Goal: Communication & Community: Answer question/provide support

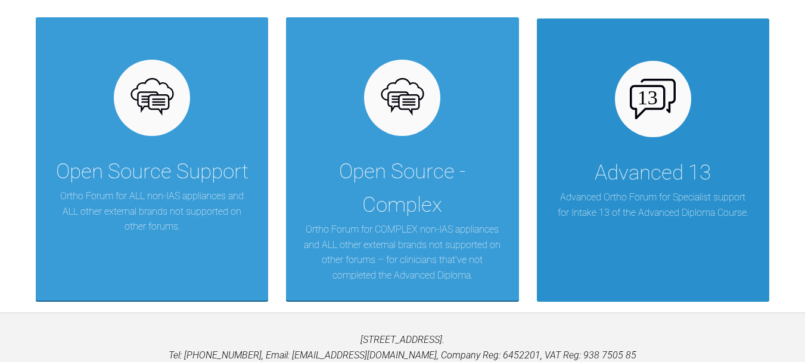
click at [615, 218] on p "Advanced Ortho Forum for Specialist support for Intake 13 of the Advanced Diplo…" at bounding box center [653, 205] width 197 height 30
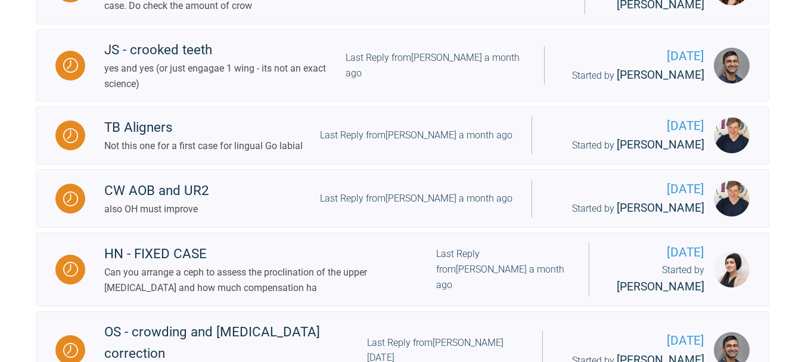
scroll to position [1508, 0]
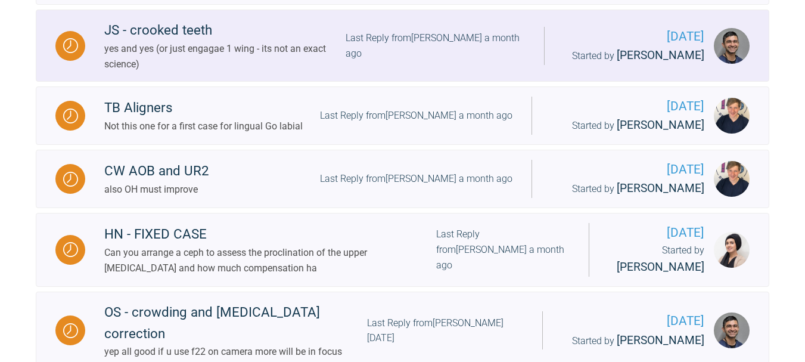
click at [402, 75] on link "JS - crooked teeth yes and yes (or just engagae 1 wing - its not an exact scien…" at bounding box center [403, 46] width 734 height 72
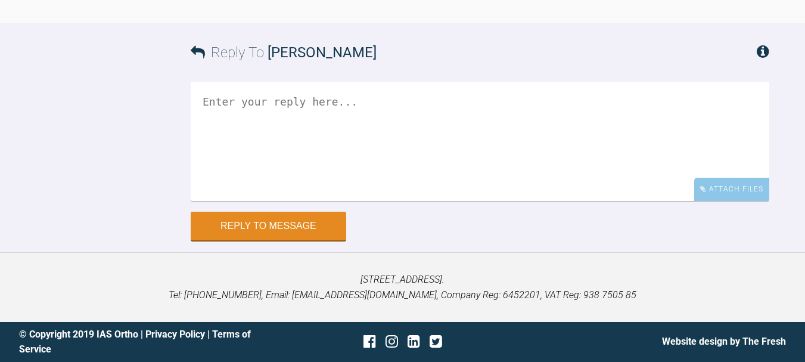
scroll to position [7901, 0]
click at [418, 143] on textarea at bounding box center [480, 141] width 579 height 119
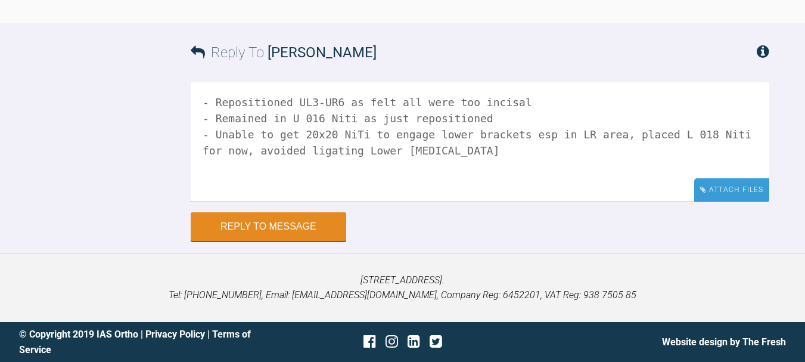
type textarea "- Repositioned UL3-UR6 as felt all were too incisal - Remained in U 016 Niti as…"
click at [734, 184] on div "Attach Files" at bounding box center [731, 189] width 75 height 23
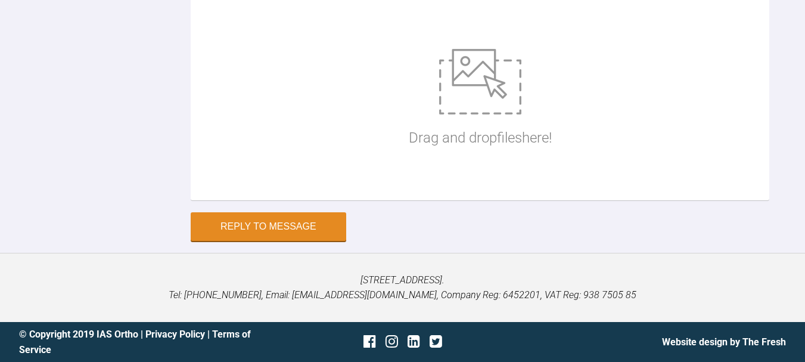
click at [513, 114] on img at bounding box center [480, 82] width 82 height 66
type input "C:\fakepath\IMG_9137.JPG"
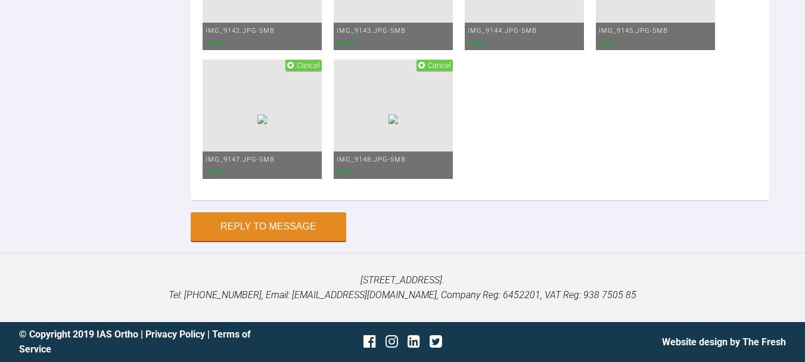
scroll to position [8209, 0]
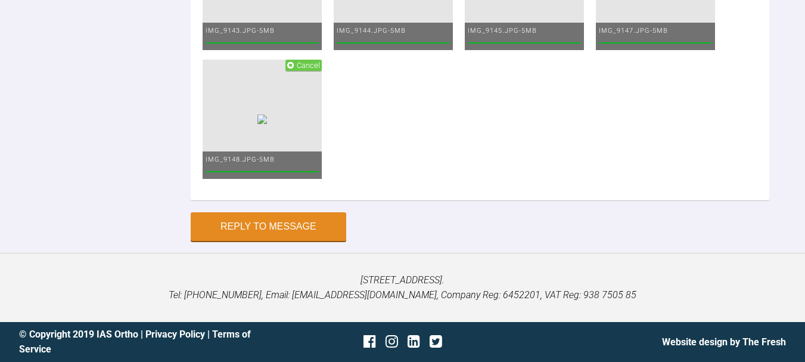
scroll to position [8556, 0]
click at [267, 124] on img at bounding box center [262, 119] width 10 height 10
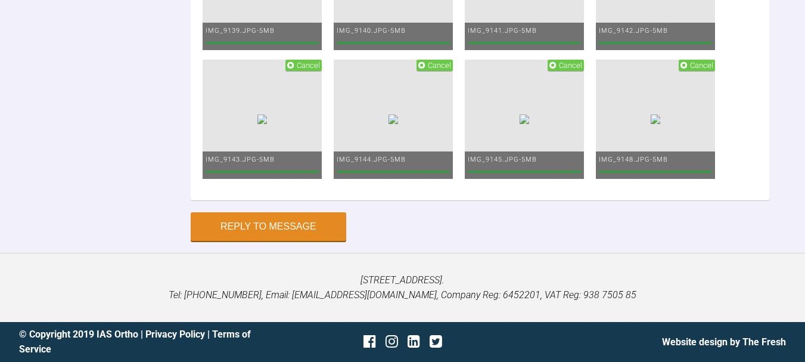
scroll to position [7877, 0]
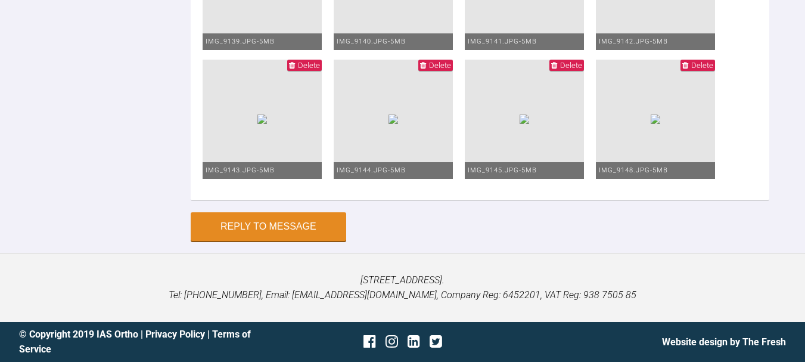
scroll to position [8587, 0]
type textarea "- Repositioned UL3-UR6 as felt all were too incisal - Remained in U 016 Niti as…"
click at [324, 233] on button "Reply to Message" at bounding box center [269, 227] width 156 height 29
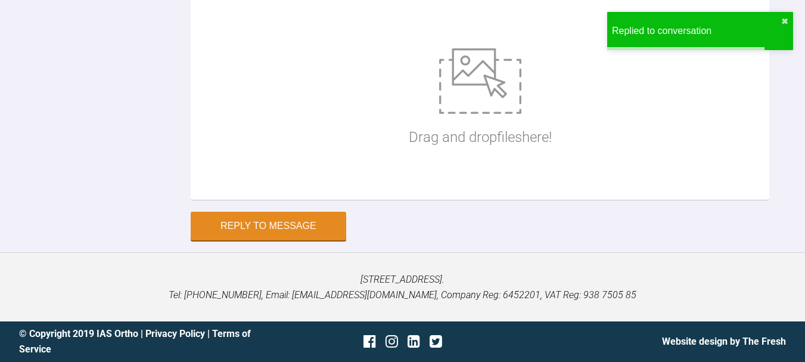
scroll to position [8090, 0]
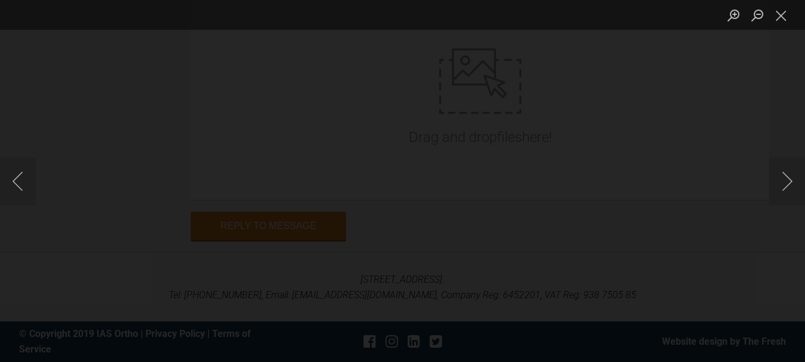
scroll to position [8209, 0]
click at [710, 286] on div "Lightbox" at bounding box center [402, 181] width 805 height 362
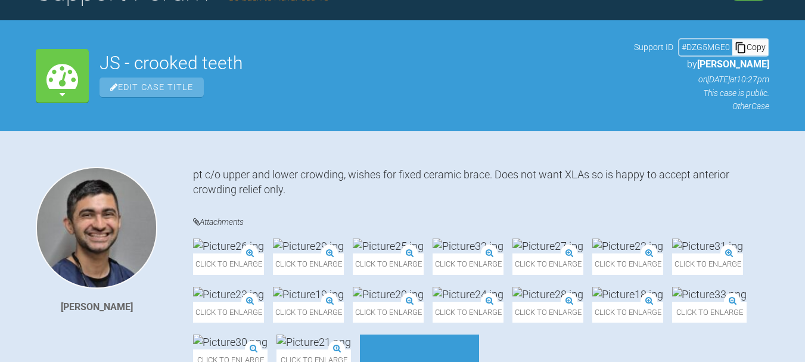
scroll to position [0, 0]
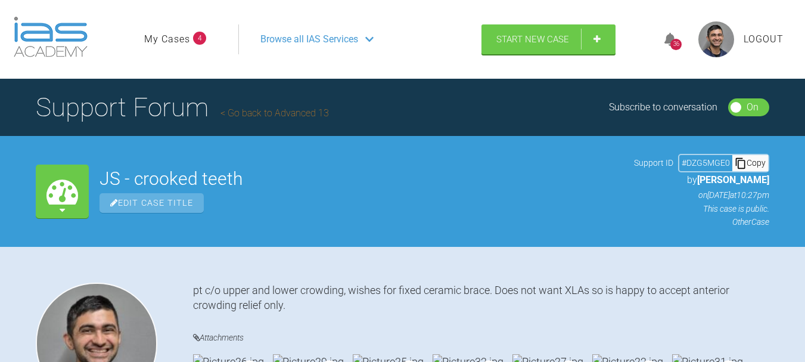
click at [306, 109] on link "Go back to Advanced 13" at bounding box center [275, 112] width 108 height 11
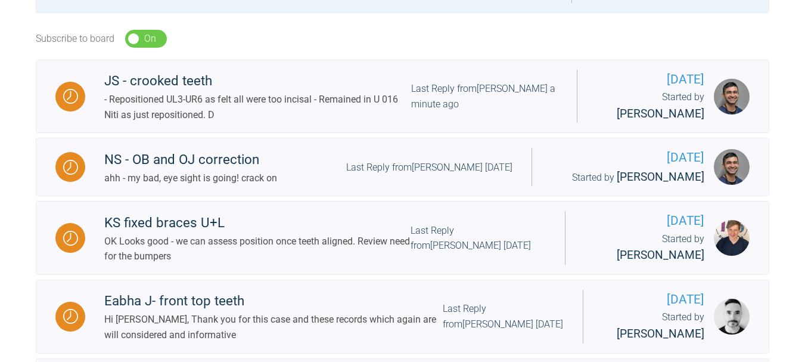
scroll to position [377, 0]
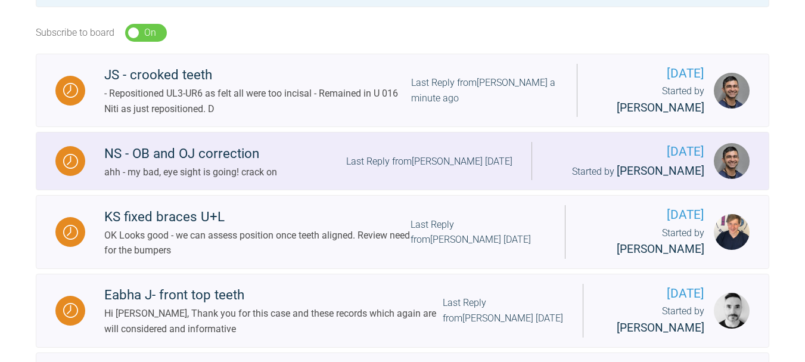
click at [259, 181] on link "NS - OB and OJ correction ahh - my bad, eye sight is going! crack on Last Reply…" at bounding box center [403, 161] width 734 height 58
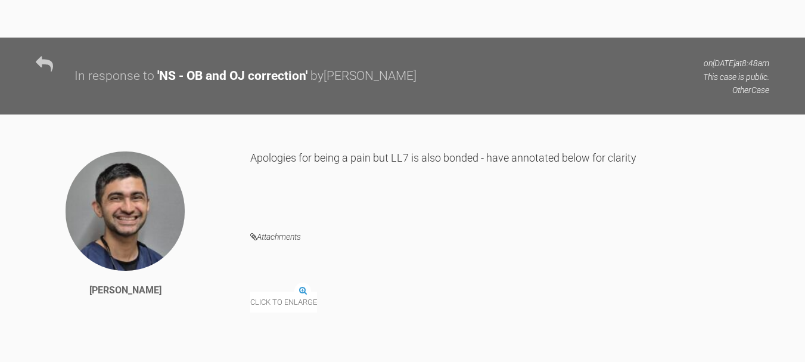
scroll to position [6538, 0]
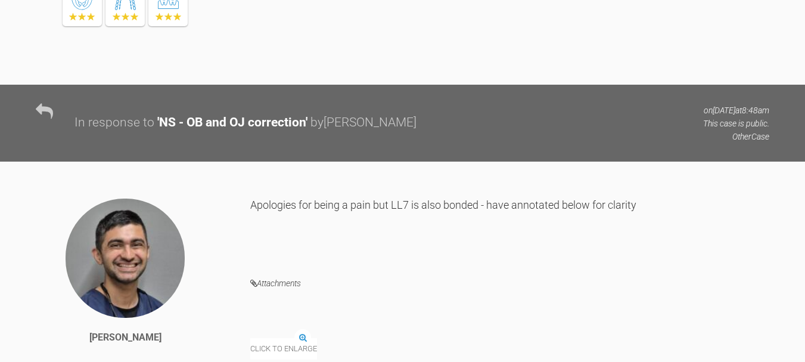
click at [284, 281] on div "Attachments" at bounding box center [509, 299] width 519 height 47
